Goal: Information Seeking & Learning: Learn about a topic

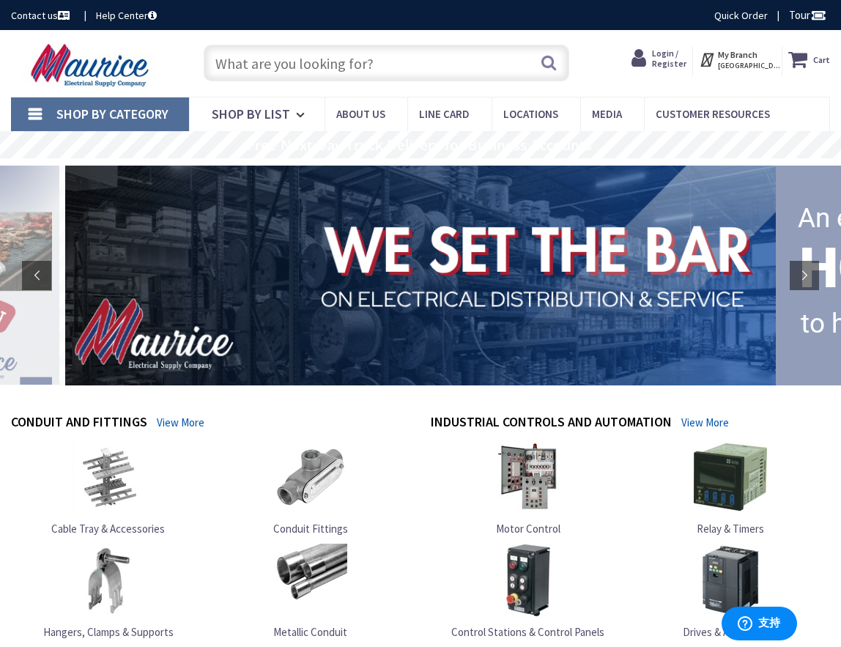
click at [261, 73] on input "text" at bounding box center [387, 63] width 366 height 37
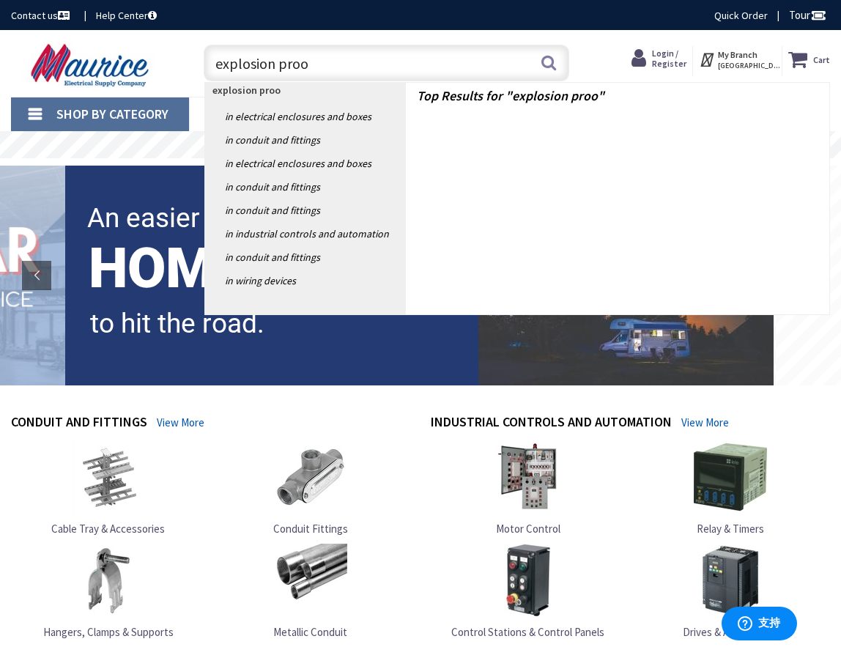
type input "explosion proof"
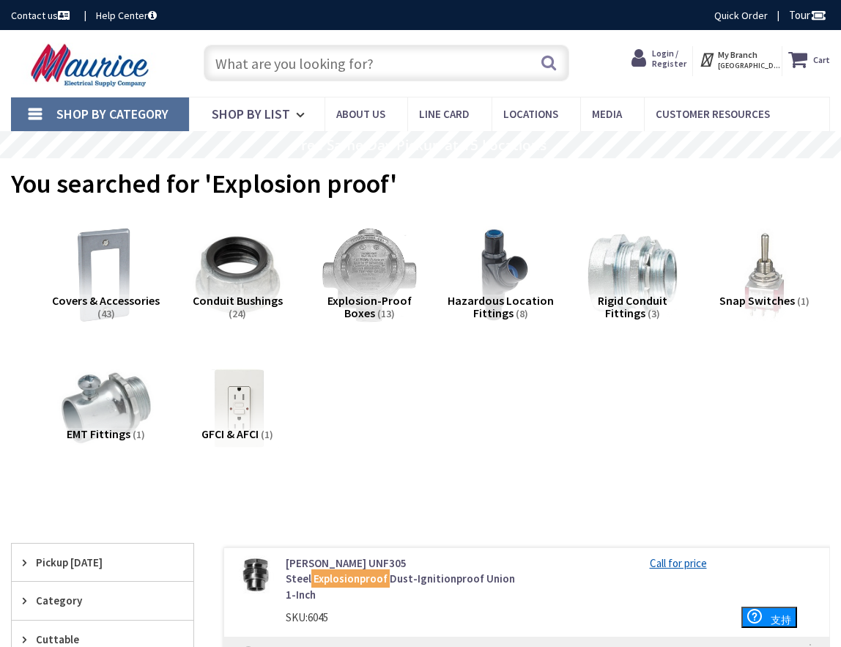
click at [33, 124] on link "Shop By Category" at bounding box center [100, 114] width 178 height 34
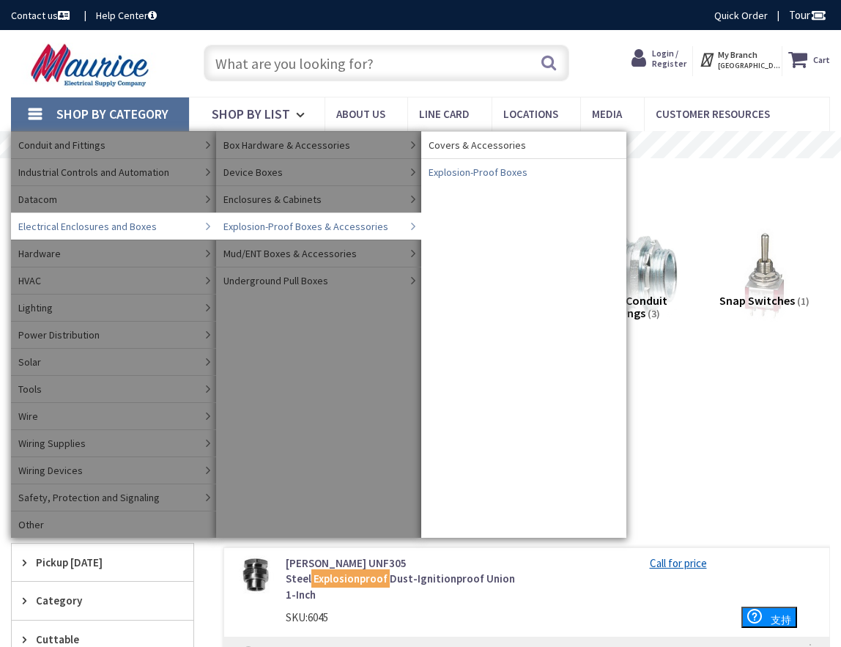
click at [495, 169] on span "Explosion-Proof Boxes" at bounding box center [478, 172] width 99 height 15
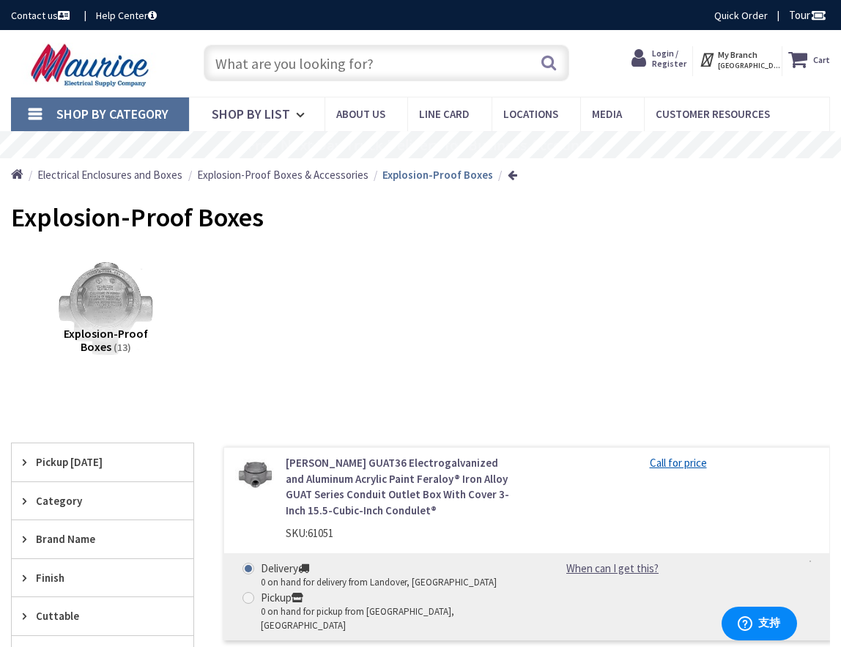
click at [321, 58] on input "text" at bounding box center [387, 63] width 366 height 37
click at [59, 541] on span "Brand Name" at bounding box center [95, 538] width 119 height 15
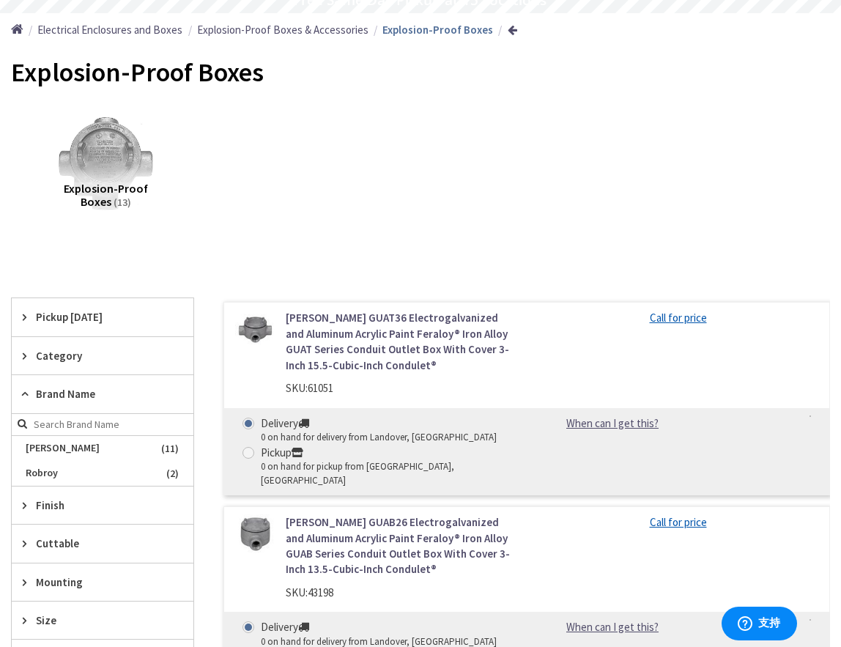
scroll to position [147, 0]
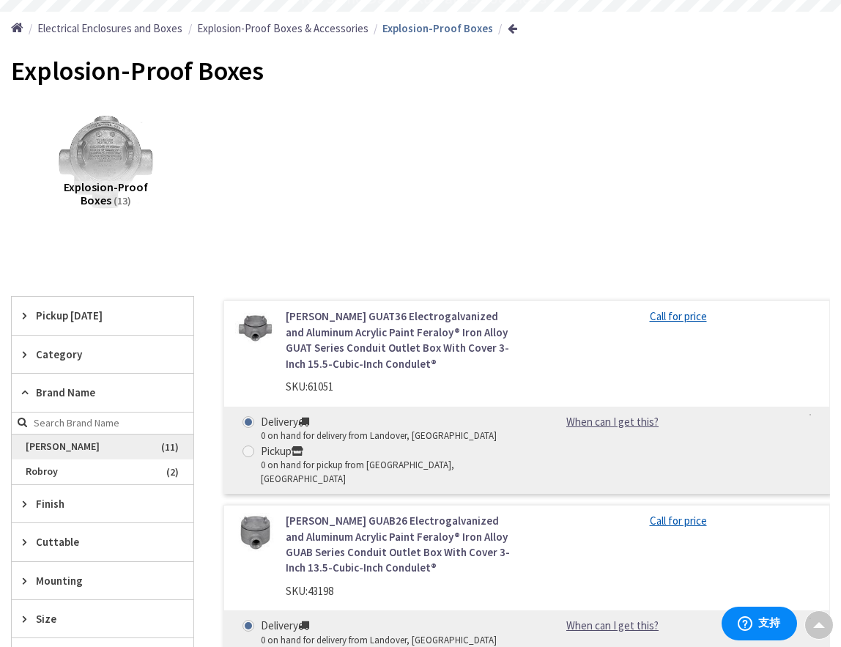
click at [46, 447] on span "Crouse-Hinds" at bounding box center [103, 447] width 182 height 25
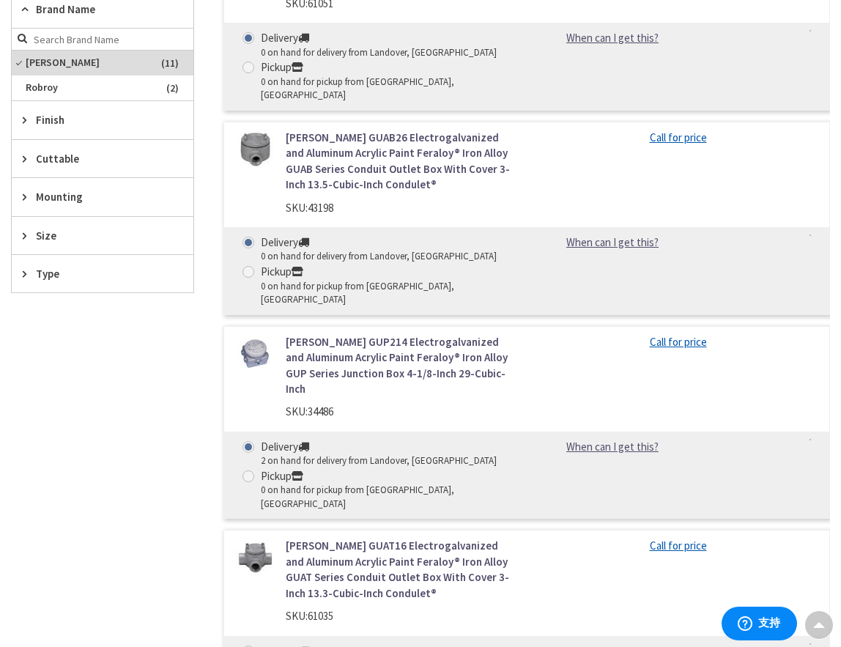
scroll to position [0, 0]
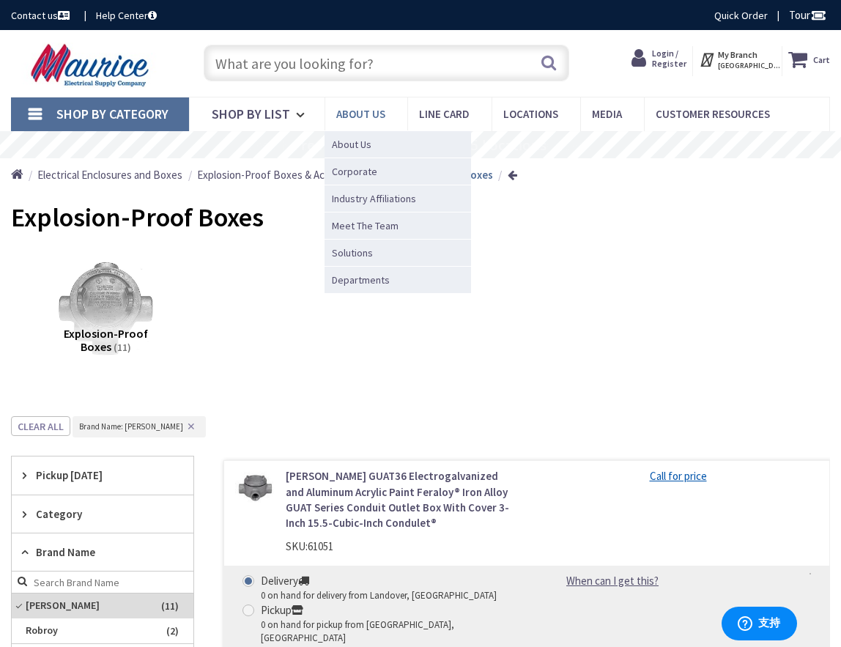
click at [366, 108] on span "About us" at bounding box center [360, 114] width 49 height 14
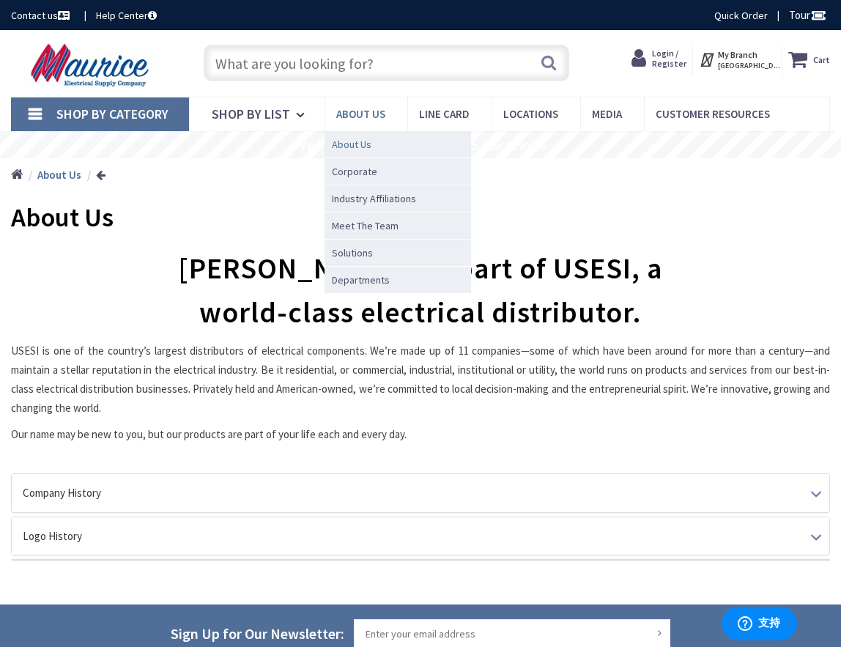
click at [349, 152] on link "About Us" at bounding box center [398, 143] width 147 height 27
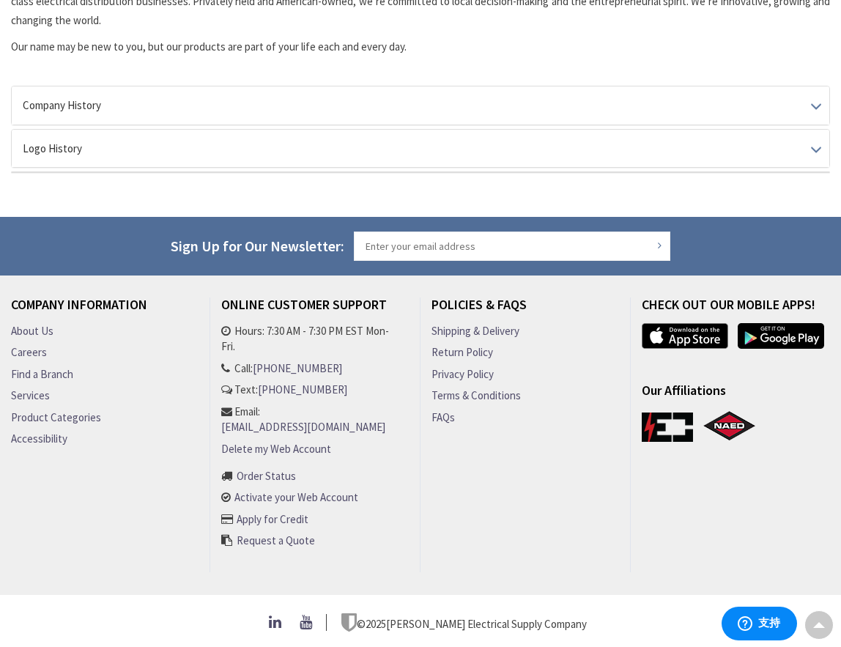
scroll to position [394, 0]
click at [30, 331] on link "About Us" at bounding box center [32, 330] width 42 height 15
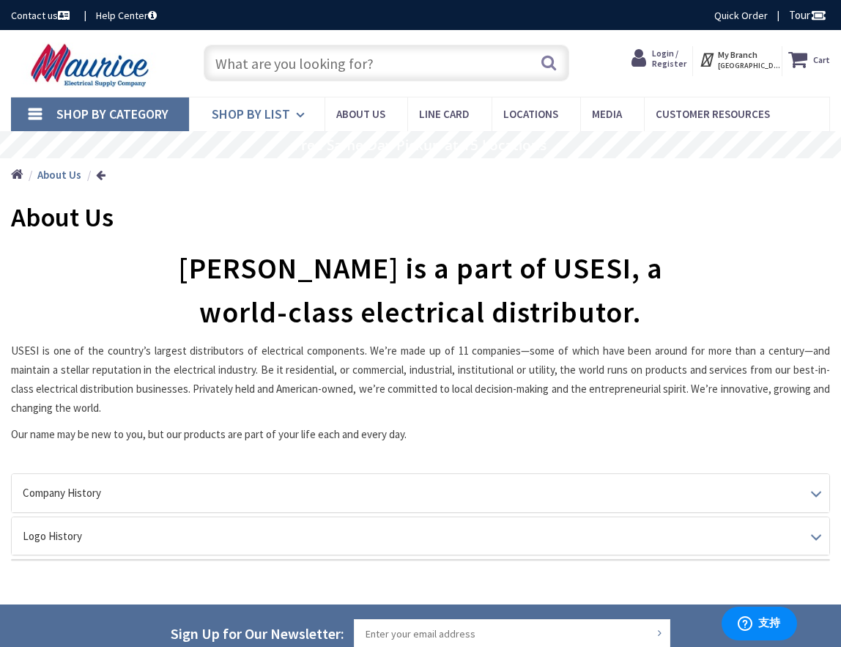
click at [296, 117] on icon at bounding box center [303, 115] width 14 height 32
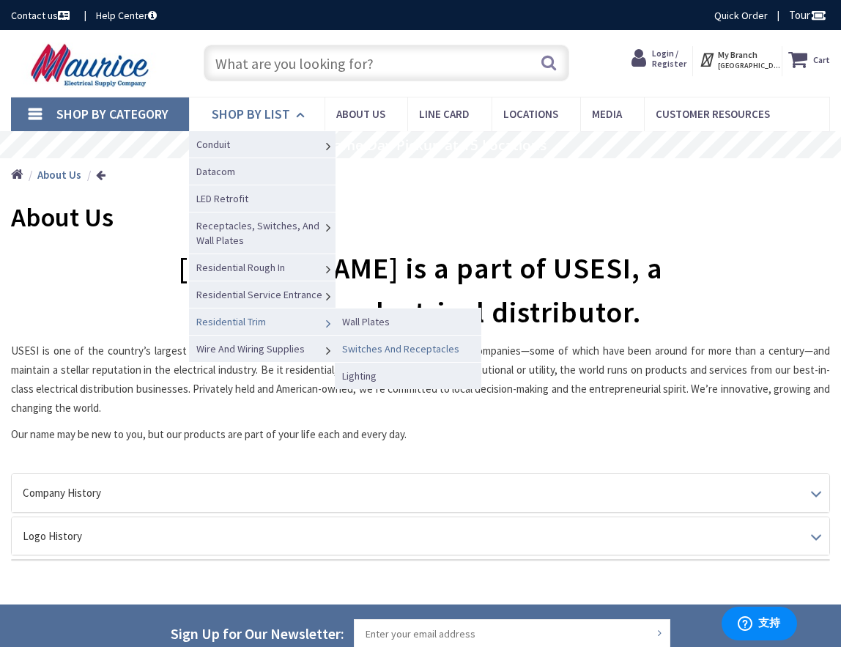
click at [430, 352] on span "Switches And Receptacles" at bounding box center [400, 348] width 117 height 13
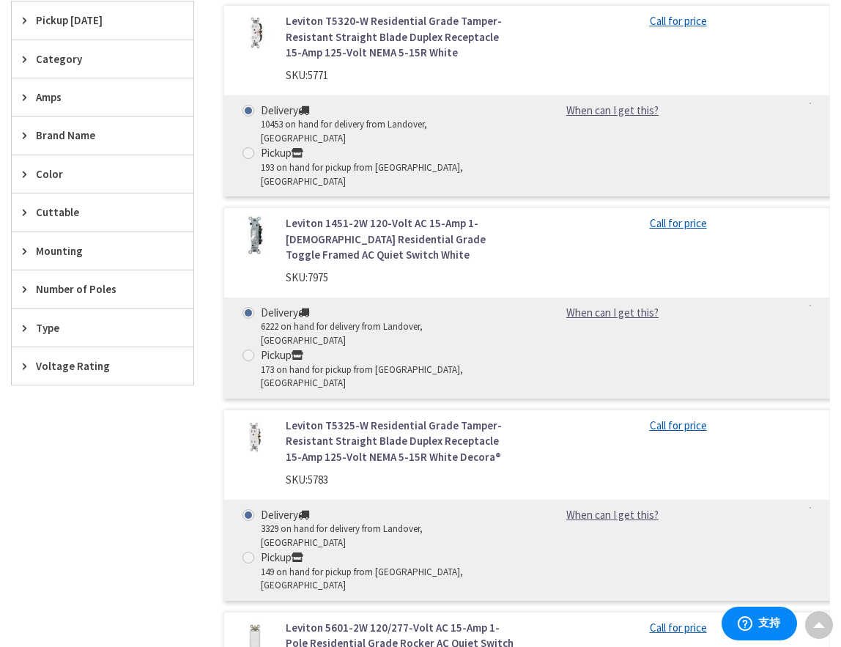
scroll to position [586, 0]
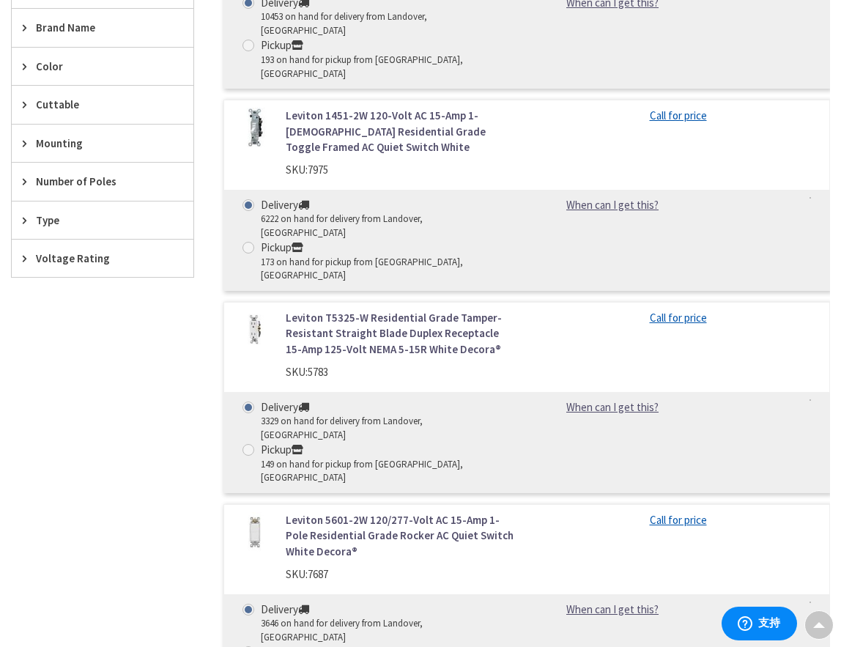
click at [56, 266] on span "Voltage Rating" at bounding box center [95, 258] width 119 height 15
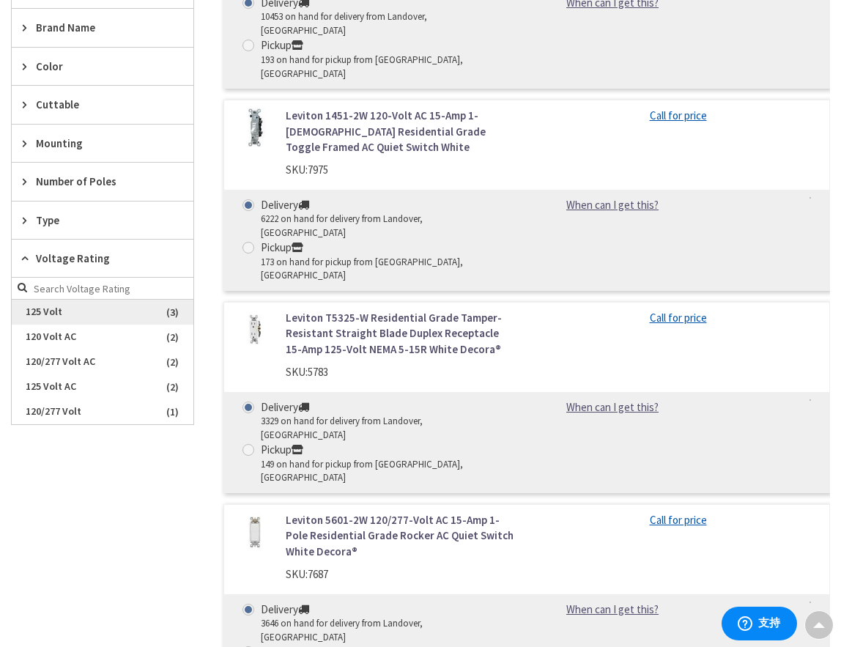
click at [70, 310] on span "125 Volt" at bounding box center [103, 312] width 182 height 25
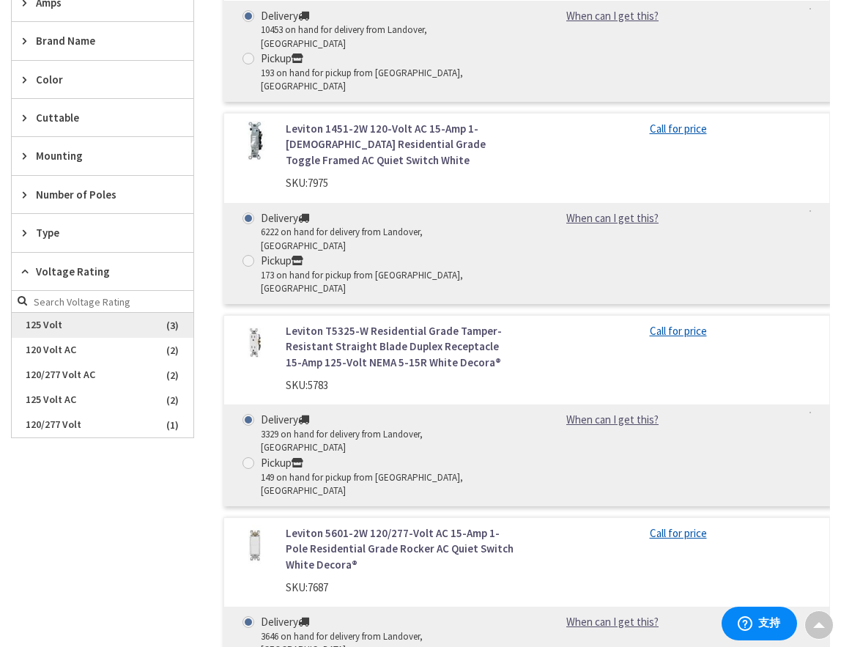
scroll to position [599, 0]
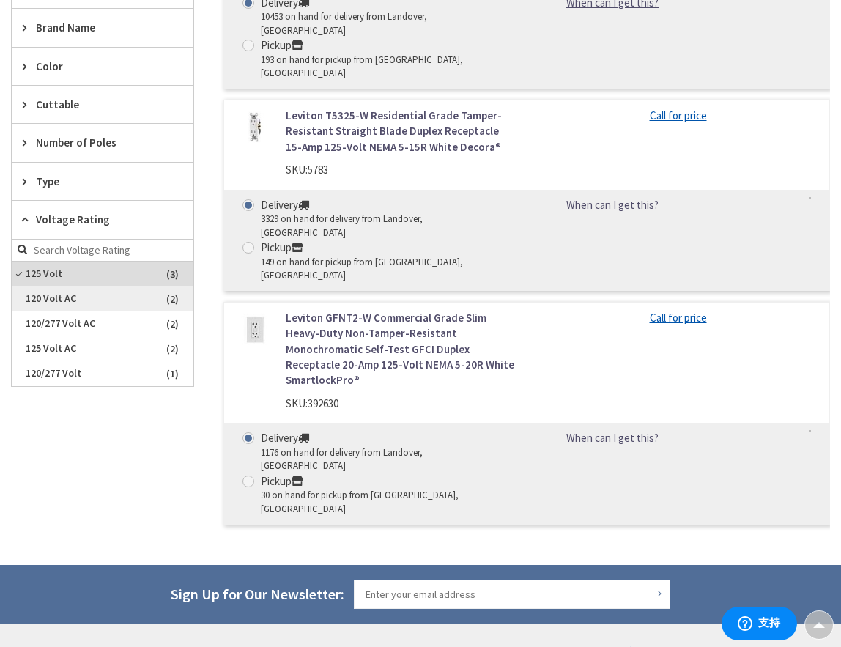
click at [65, 301] on span "120 Volt AC" at bounding box center [103, 298] width 182 height 25
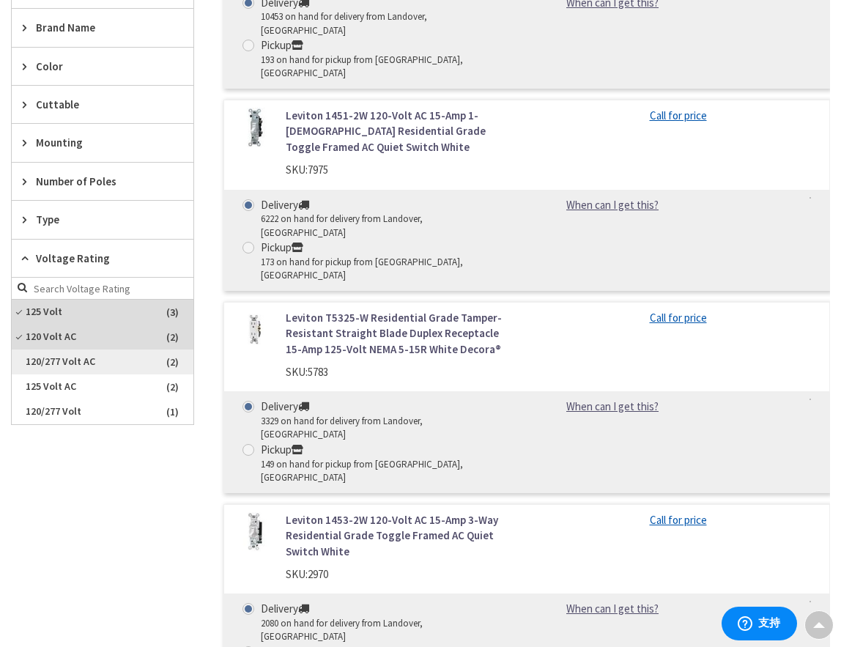
click at [43, 358] on span "120/277 Volt AC" at bounding box center [103, 362] width 182 height 25
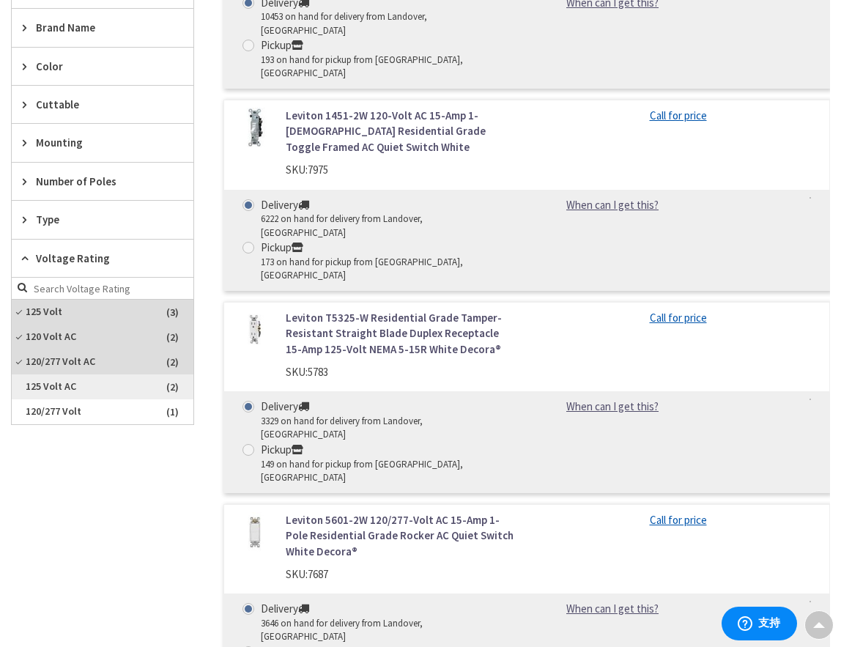
click at [35, 392] on span "125 Volt AC" at bounding box center [103, 386] width 182 height 25
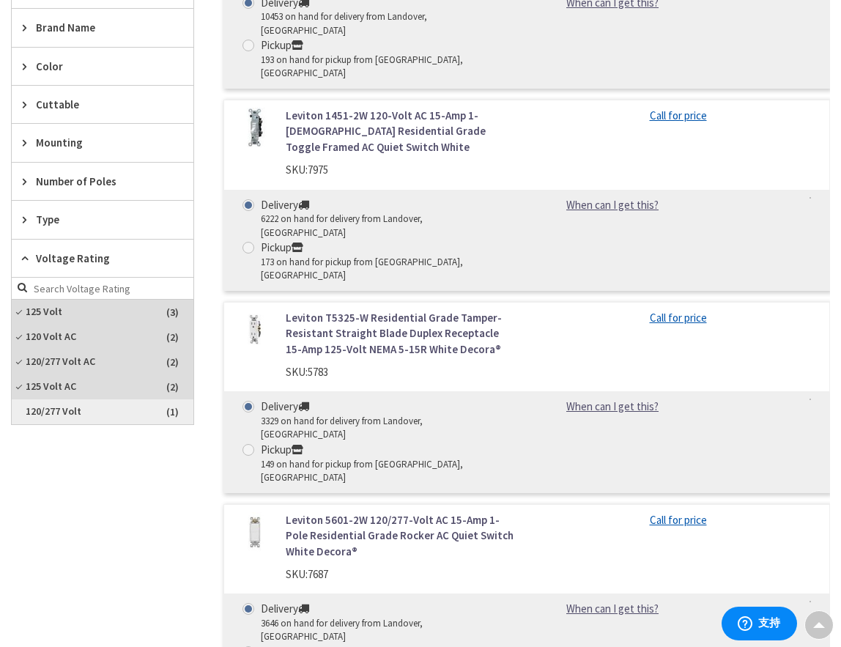
click at [33, 412] on span "120/277 Volt" at bounding box center [103, 411] width 182 height 25
click at [346, 310] on link "Leviton T5325-W Residential Grade Tamper-Resistant Straight Blade Duplex Recept…" at bounding box center [401, 333] width 230 height 47
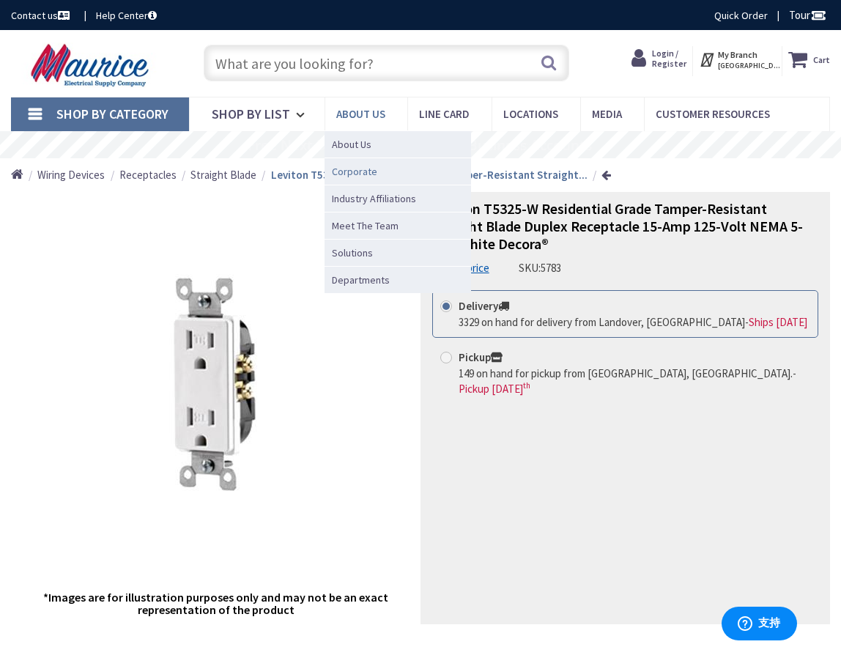
click at [355, 171] on span "Corporate" at bounding box center [354, 171] width 45 height 15
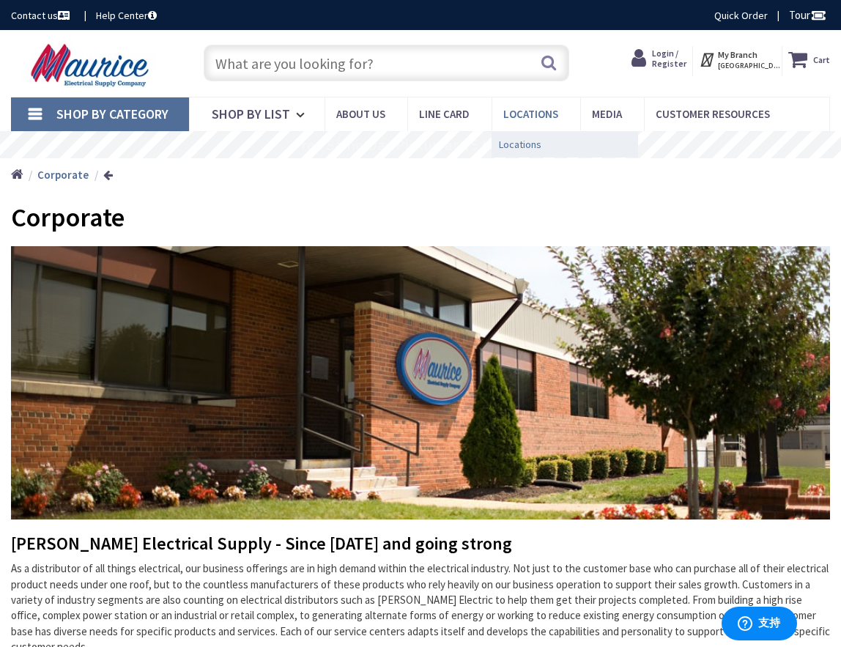
click at [518, 149] on span "Locations" at bounding box center [520, 144] width 42 height 15
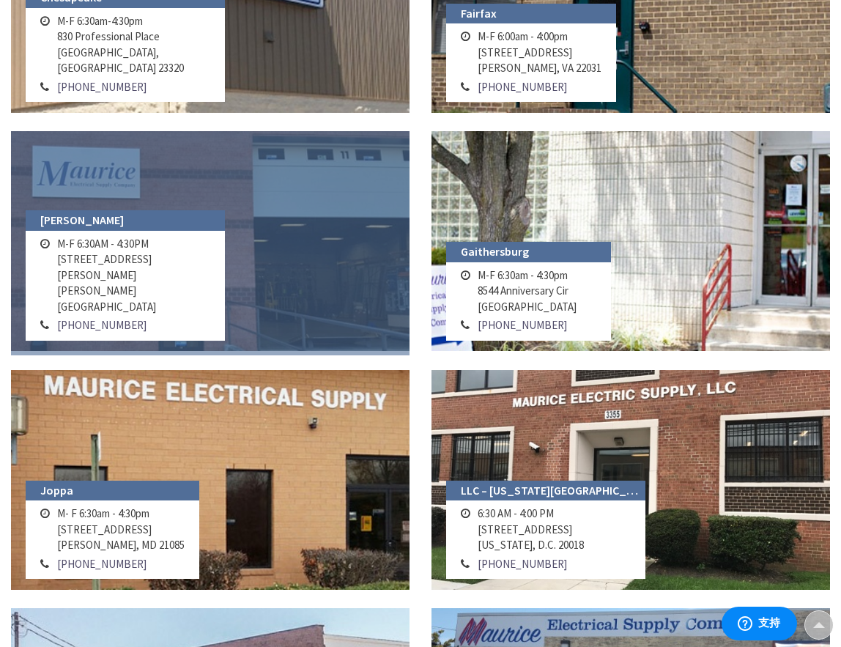
click at [221, 211] on link at bounding box center [210, 241] width 399 height 220
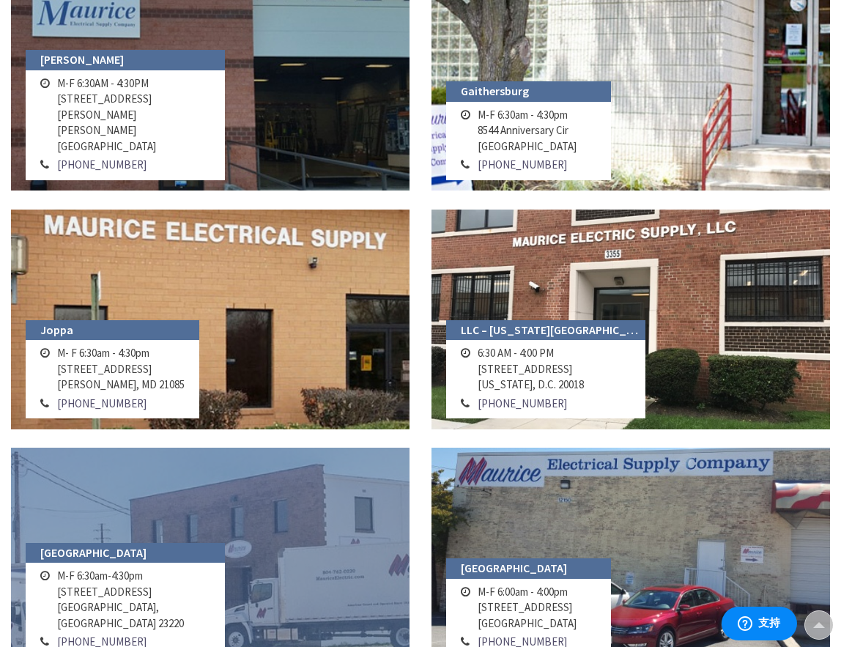
scroll to position [1308, 0]
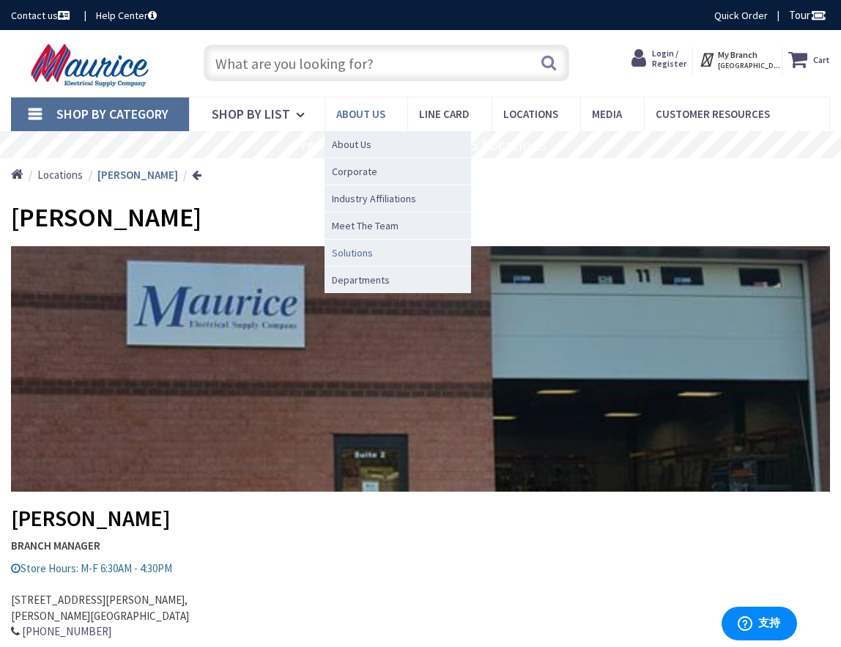
click at [355, 249] on span "Solutions" at bounding box center [352, 252] width 41 height 15
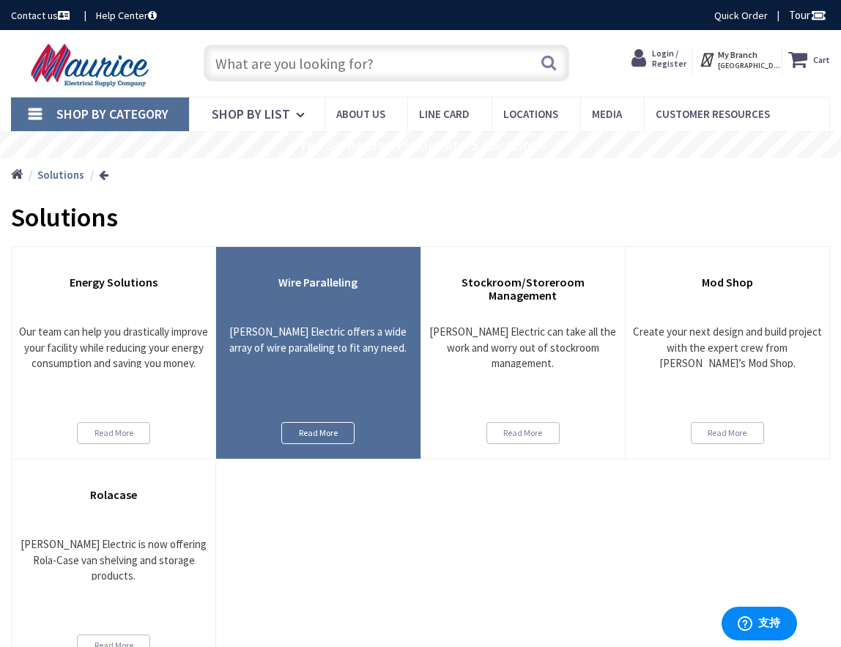
click at [308, 433] on link "Read More" at bounding box center [317, 433] width 73 height 22
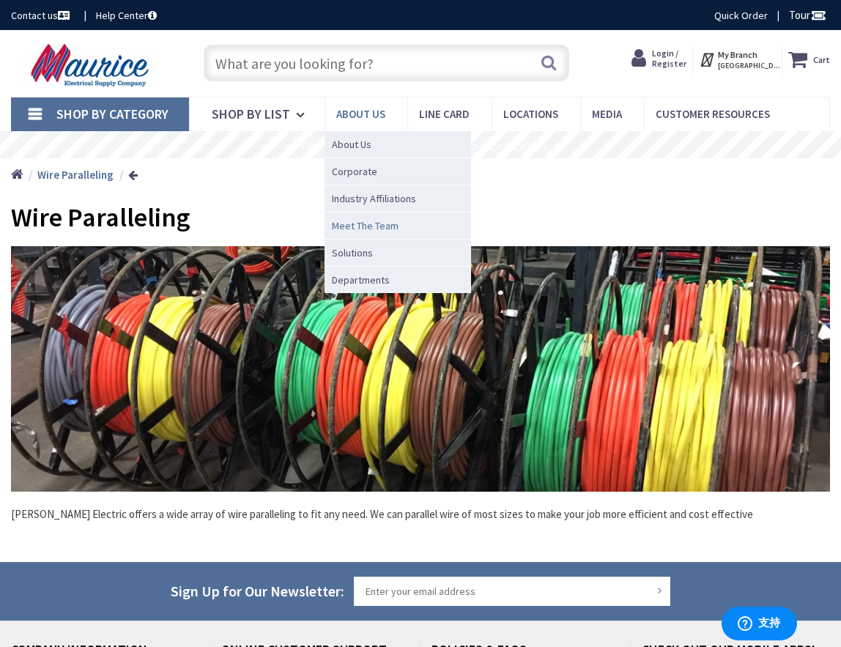
click at [367, 226] on span "Meet The Team" at bounding box center [365, 225] width 67 height 15
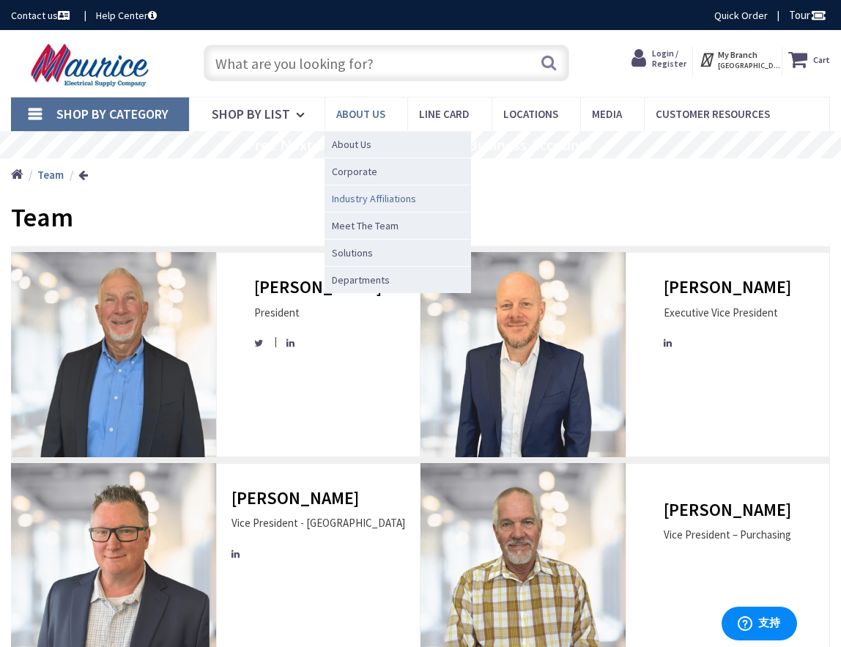
click at [390, 199] on span "Industry Affiliations" at bounding box center [374, 198] width 84 height 15
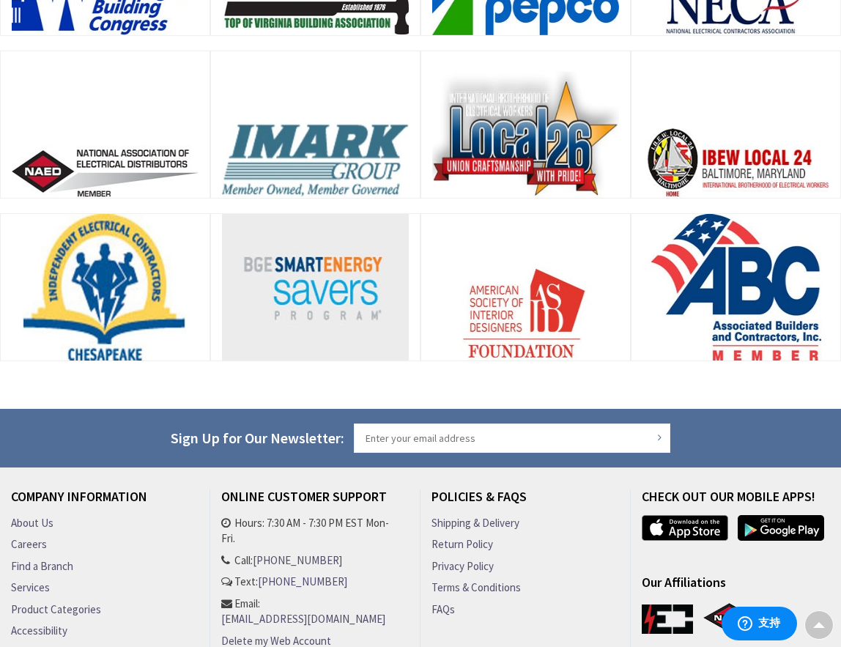
scroll to position [596, 0]
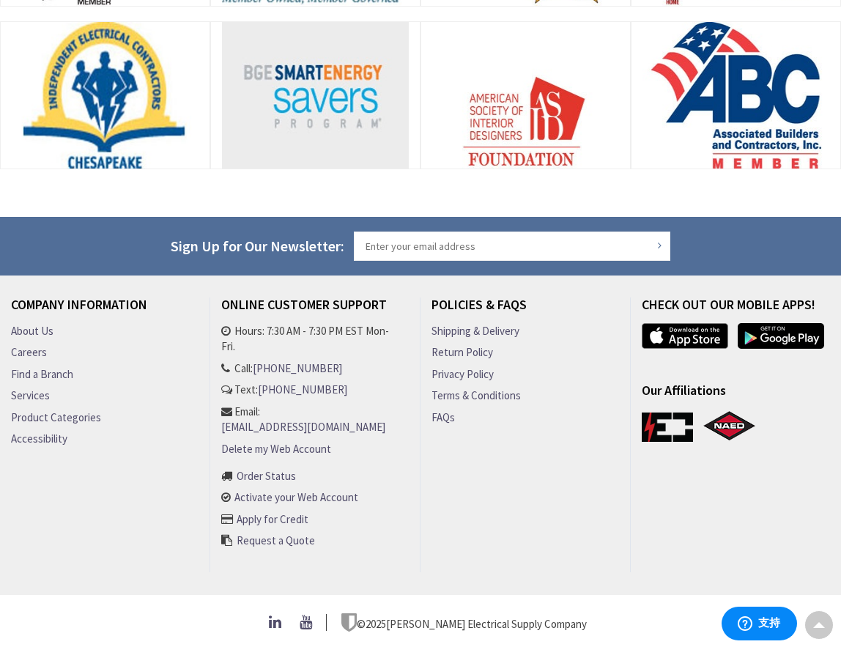
click at [40, 388] on link "Services" at bounding box center [30, 395] width 39 height 15
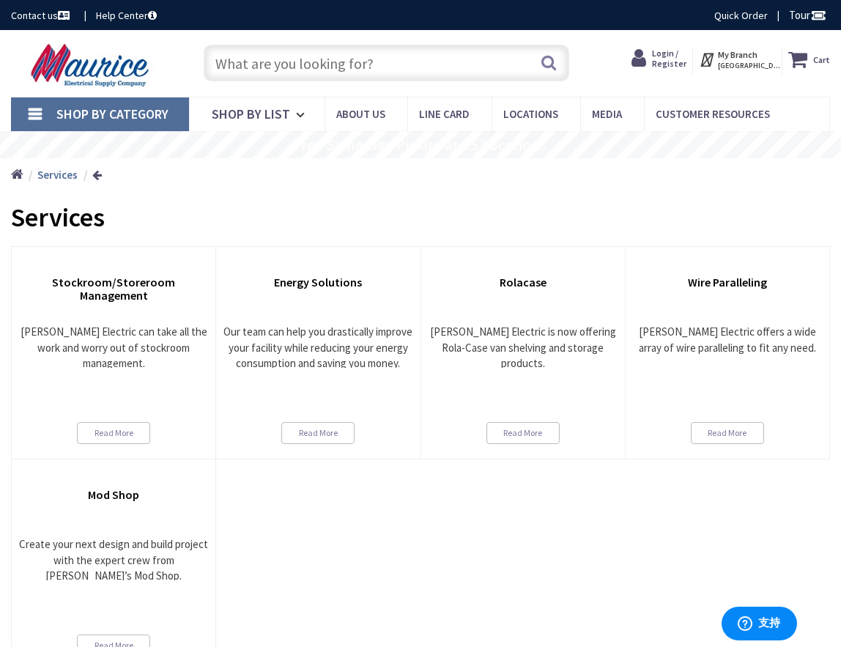
click at [263, 54] on input "text" at bounding box center [387, 63] width 366 height 37
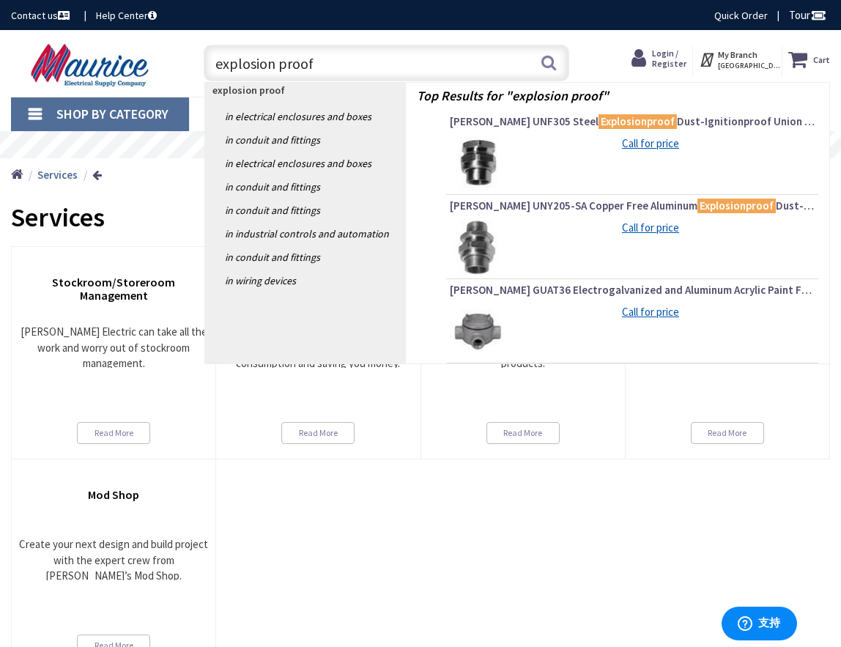
type input "explosion proof"
click at [317, 541] on div "Stockroom/Storeroom Management Maurice Electric can take all the work and worry…" at bounding box center [420, 459] width 819 height 426
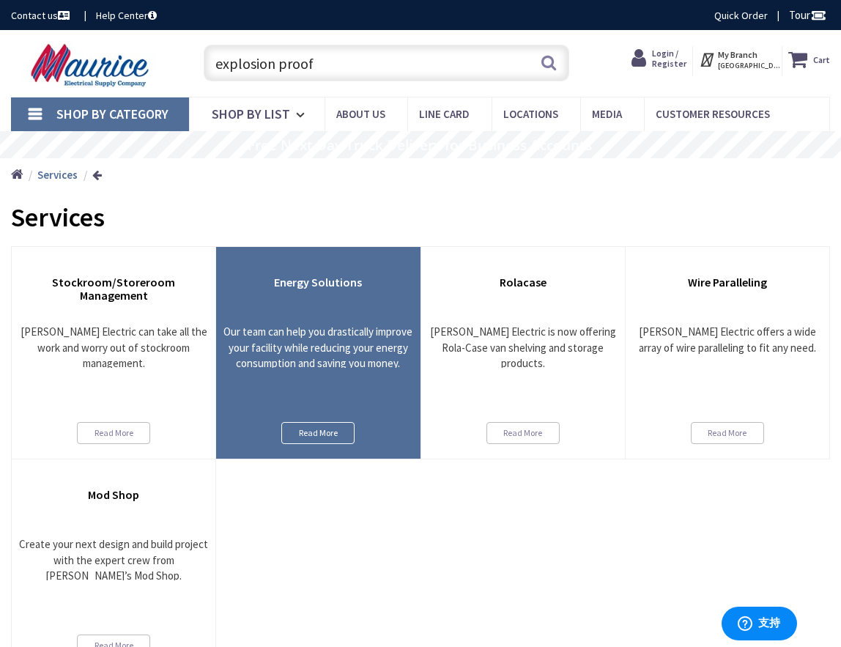
click at [344, 426] on link "Read More" at bounding box center [317, 433] width 73 height 22
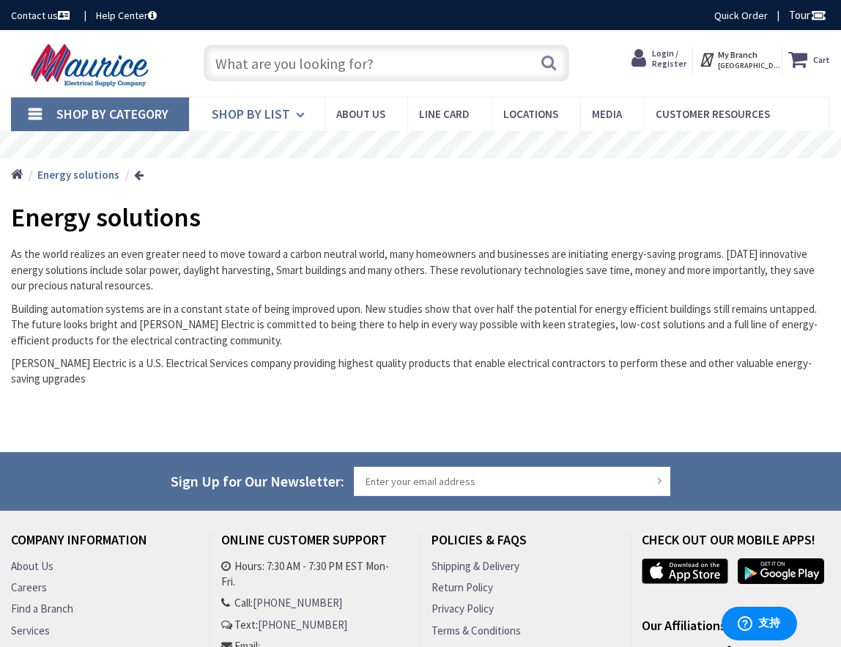
click at [298, 119] on icon at bounding box center [303, 115] width 14 height 32
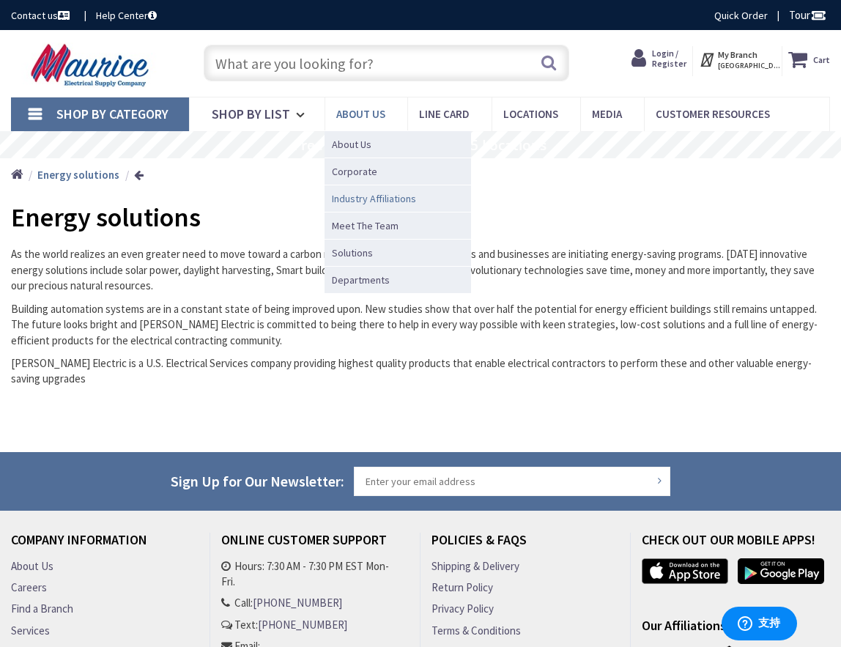
click at [374, 207] on link "Industry Affiliations" at bounding box center [398, 198] width 147 height 27
